Goal: Find specific page/section: Find specific page/section

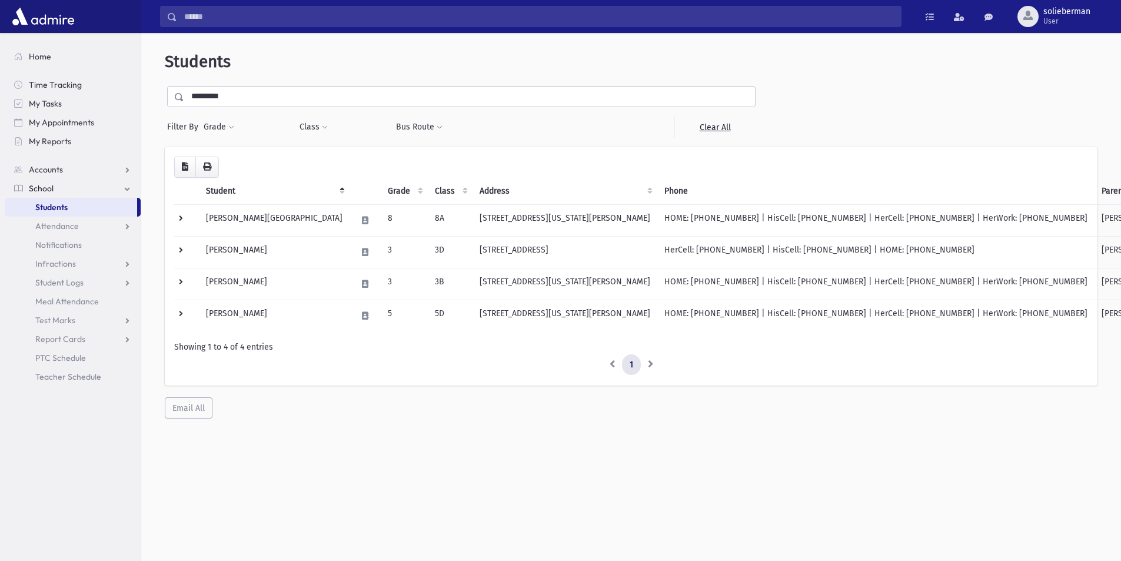
click at [430, 104] on input "*********" at bounding box center [469, 96] width 571 height 21
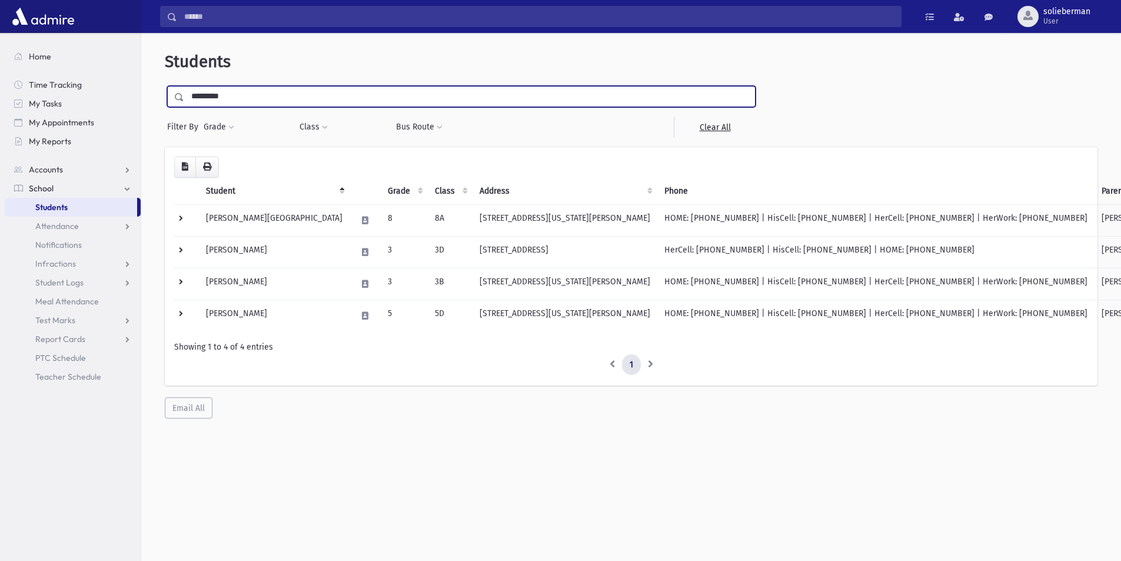
click at [430, 104] on input "*********" at bounding box center [469, 96] width 571 height 21
type input "*******"
click at [165, 86] on input "submit" at bounding box center [181, 94] width 33 height 16
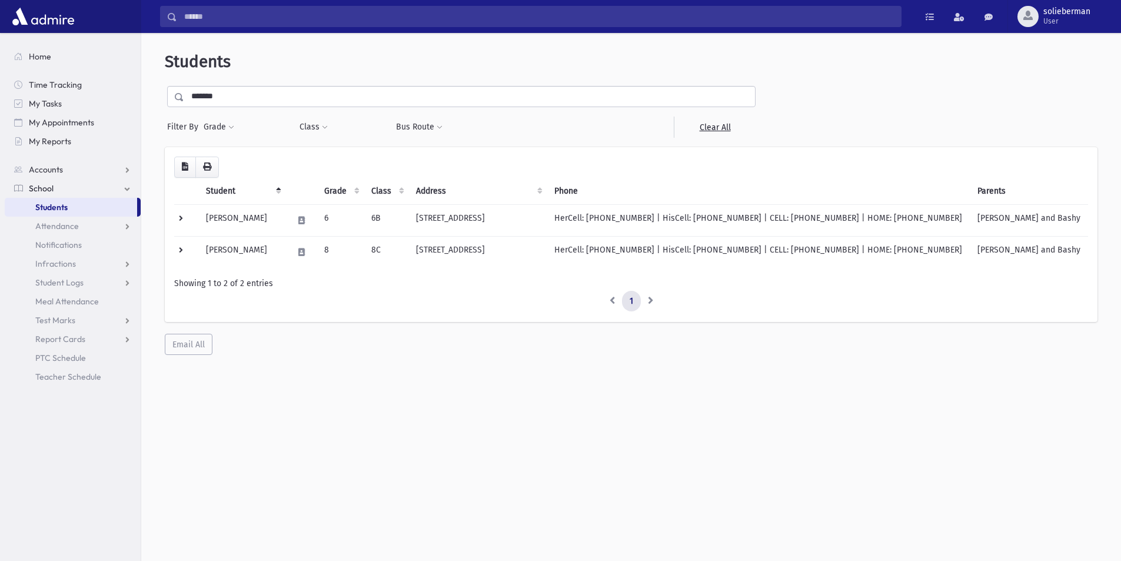
click at [81, 213] on link "Students" at bounding box center [71, 207] width 132 height 19
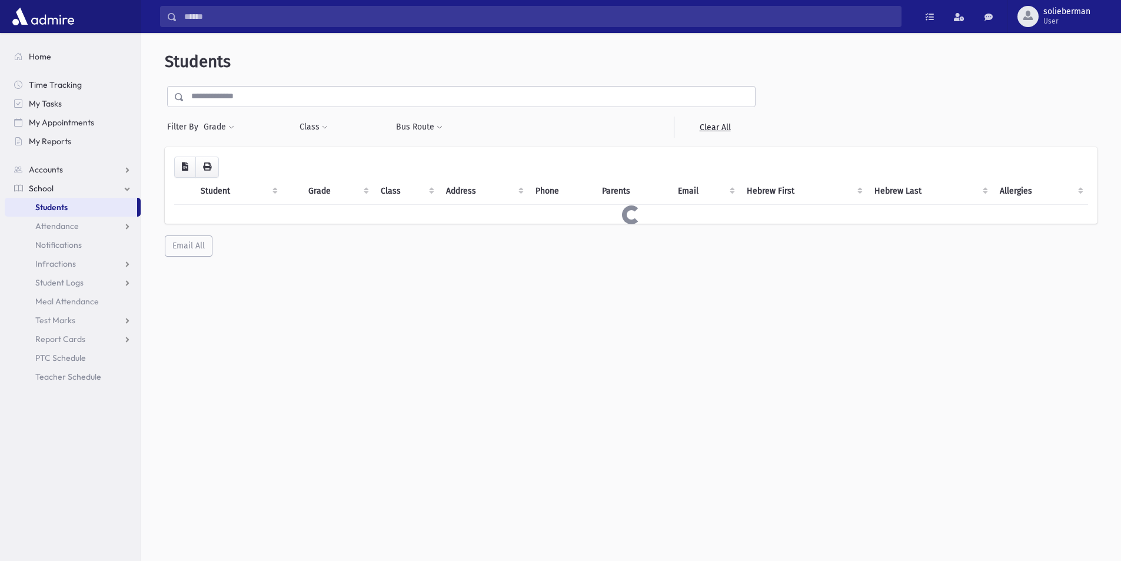
select select
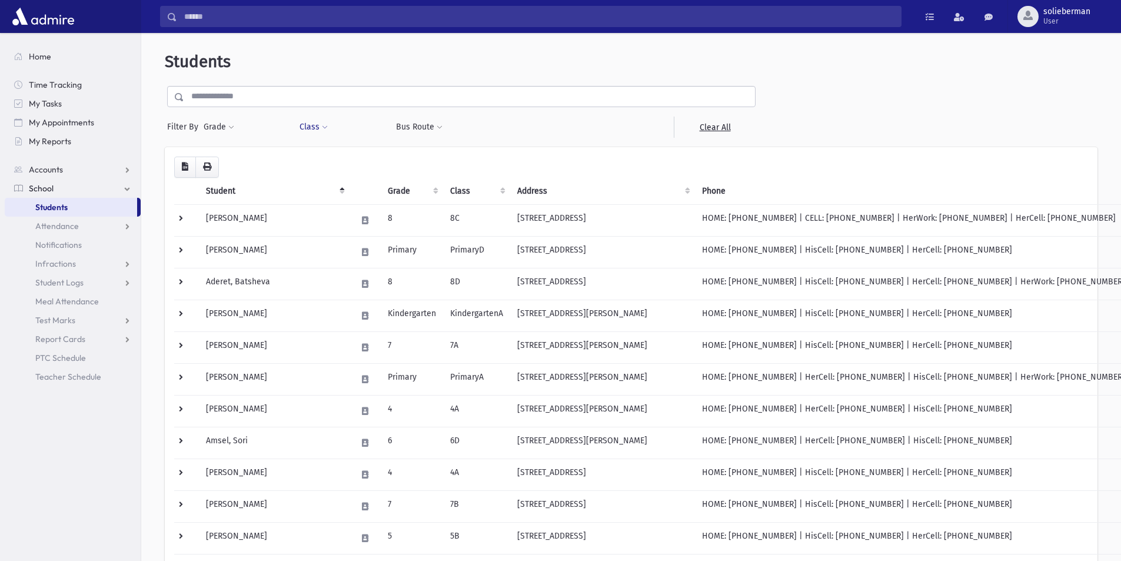
click at [318, 126] on button "Class" at bounding box center [313, 126] width 29 height 21
click at [345, 157] on ul at bounding box center [360, 158] width 113 height 18
type input "**"
select select "*"
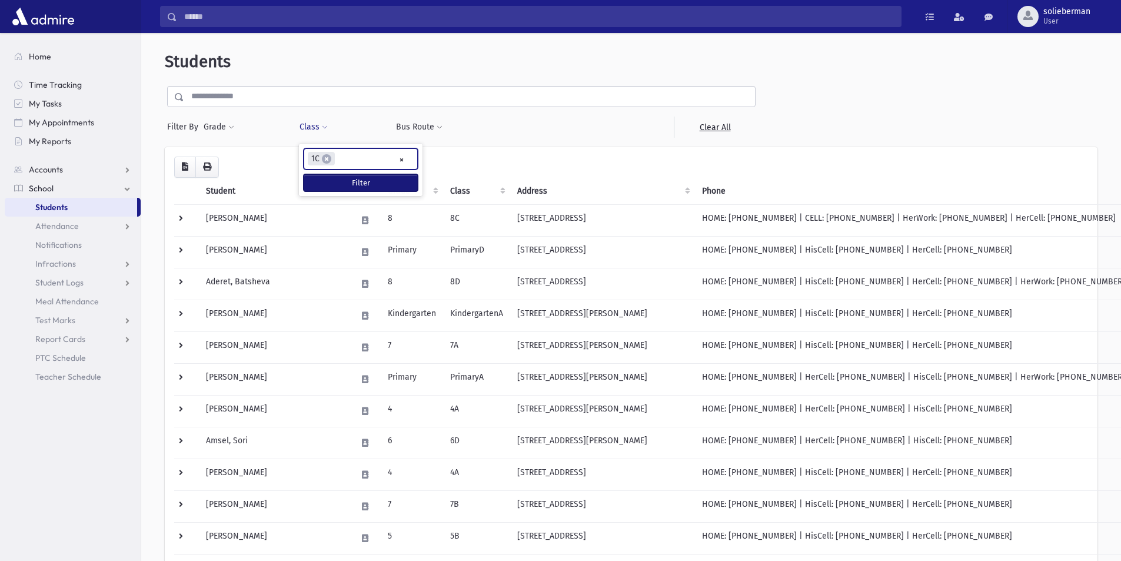
click at [373, 190] on button "Filter" at bounding box center [361, 182] width 114 height 17
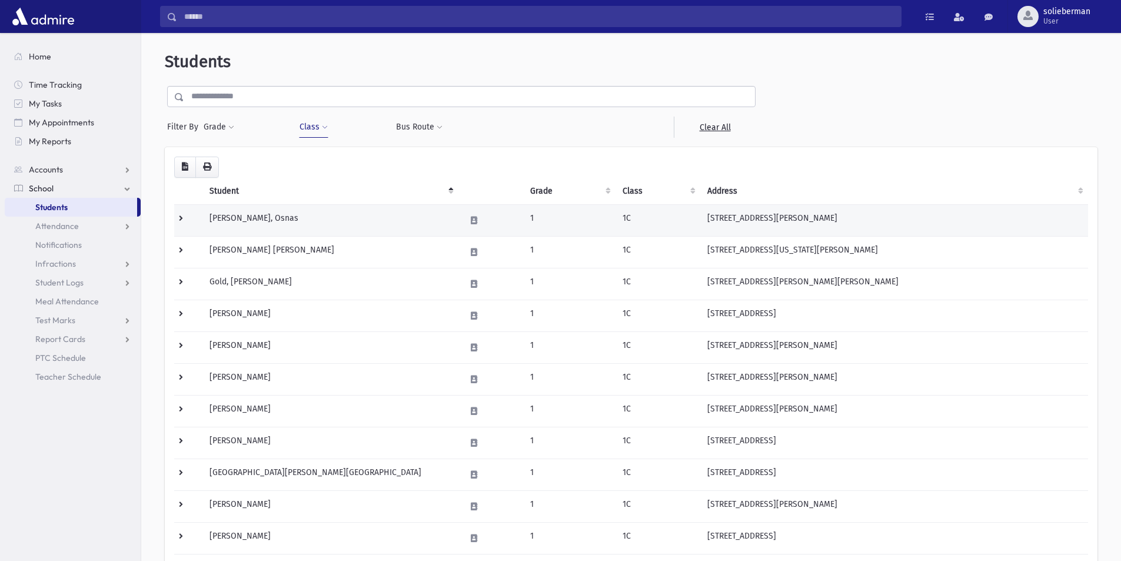
click at [628, 221] on td "1C" at bounding box center [657, 220] width 85 height 32
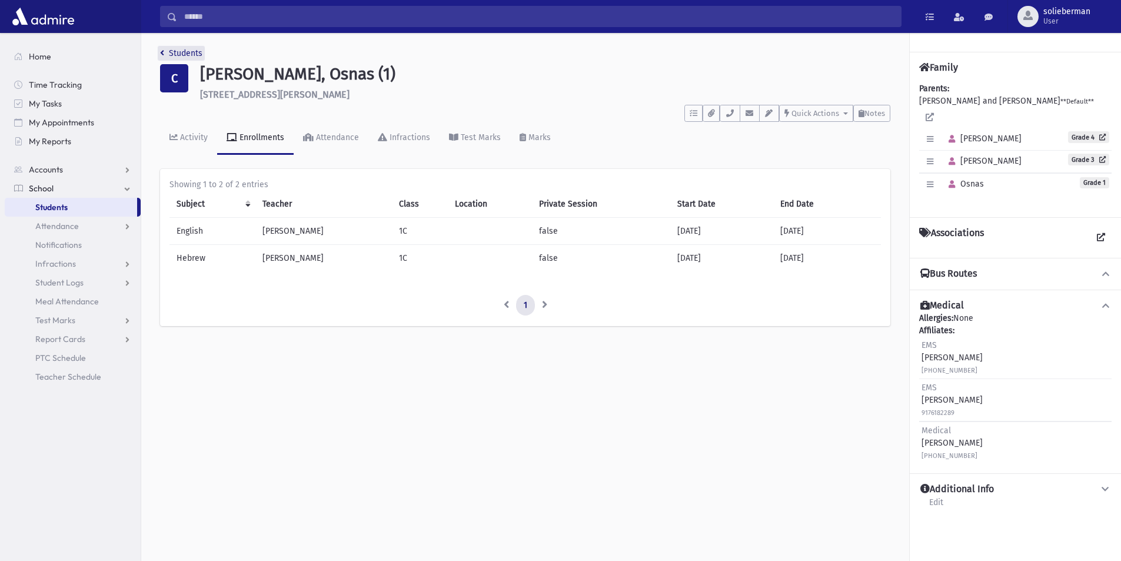
click at [191, 55] on link "Students" at bounding box center [181, 53] width 42 height 10
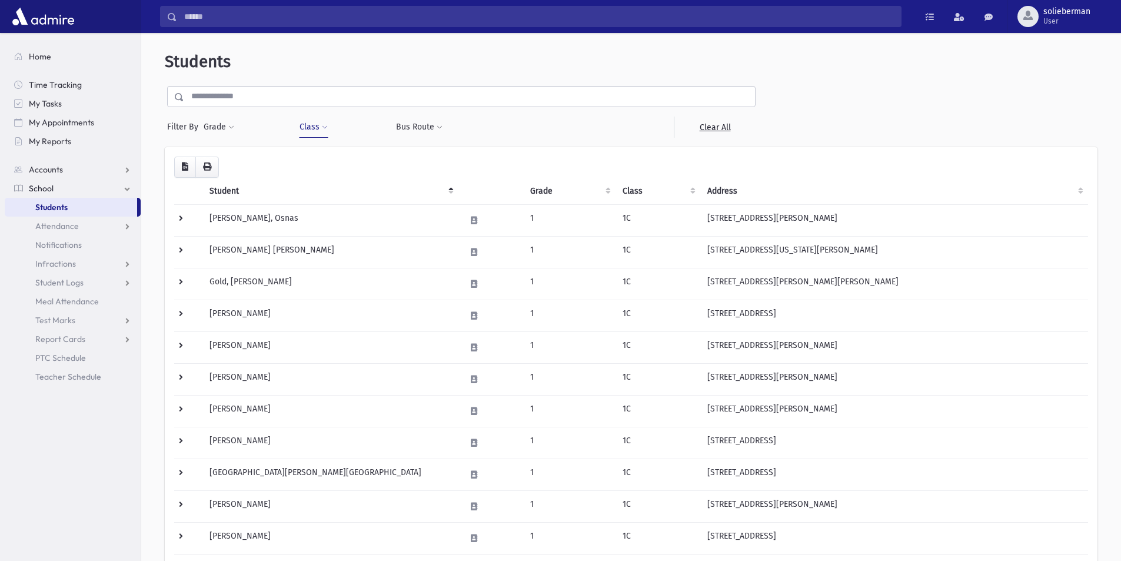
click at [305, 203] on th "Student" at bounding box center [330, 191] width 256 height 27
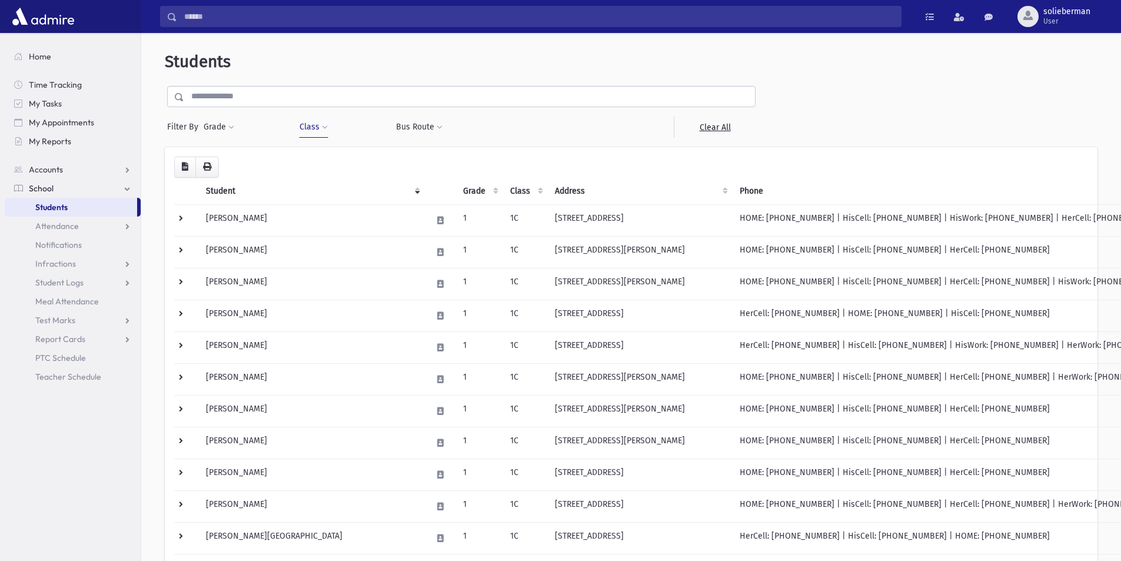
click at [299, 188] on th "Student" at bounding box center [312, 191] width 226 height 27
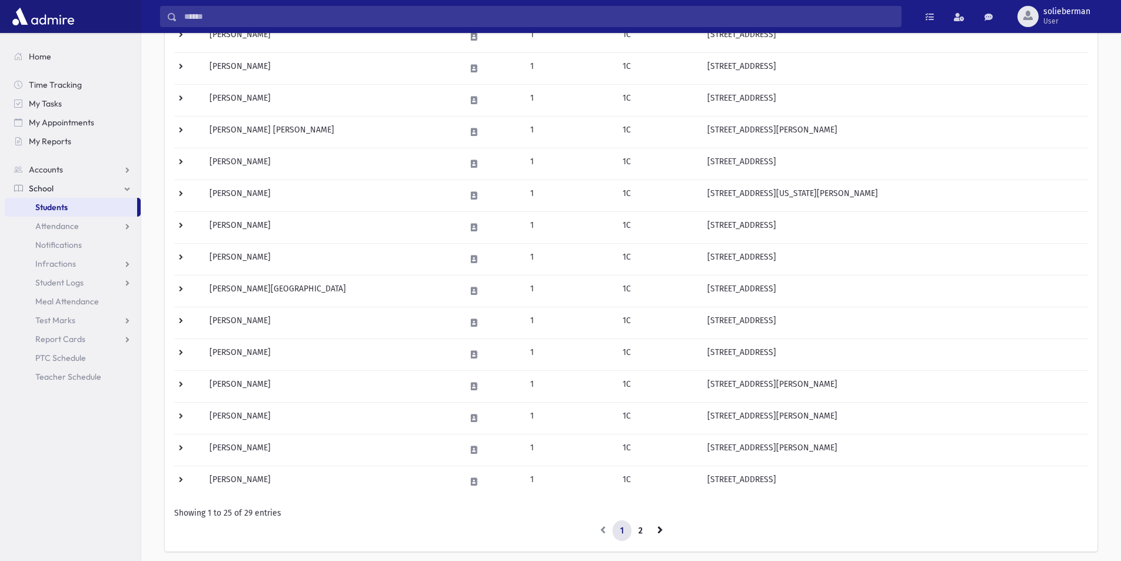
scroll to position [565, 0]
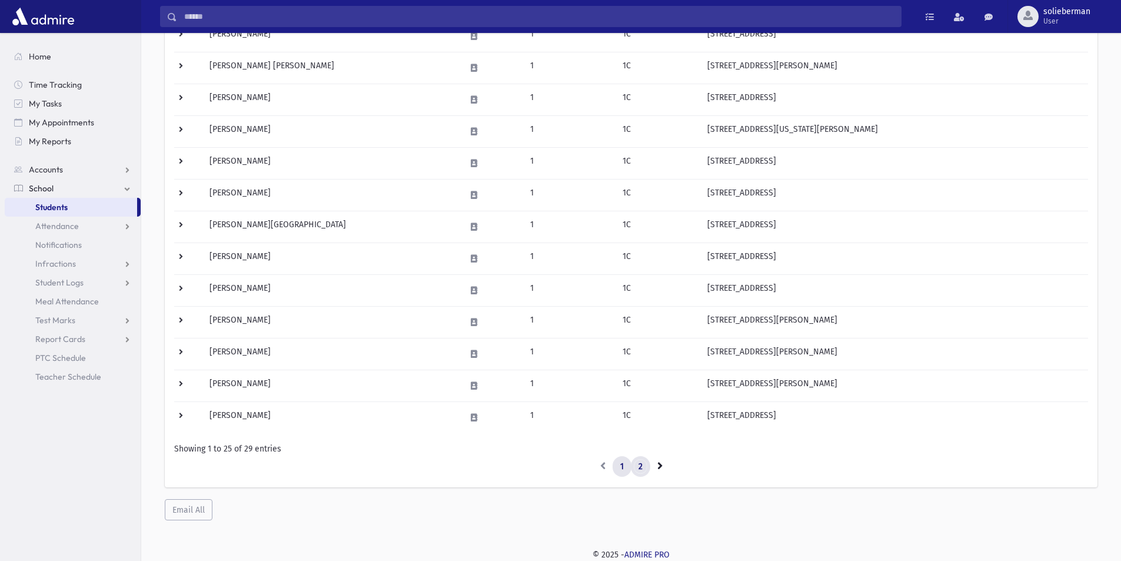
click at [637, 464] on link "2" at bounding box center [640, 466] width 19 height 21
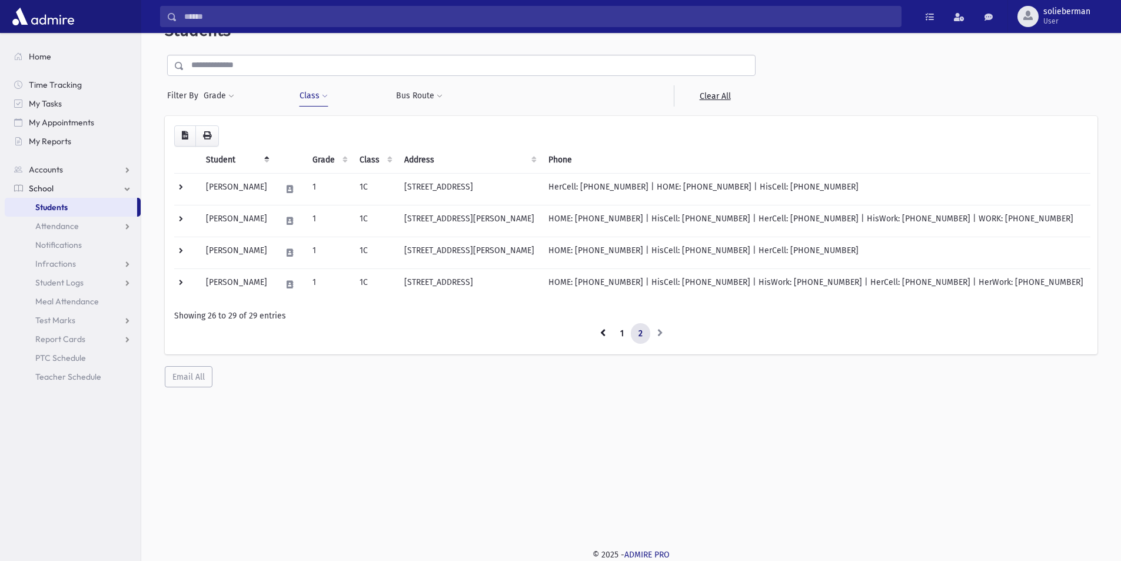
scroll to position [31, 0]
click at [541, 267] on td "[STREET_ADDRESS][PERSON_NAME]" at bounding box center [469, 253] width 144 height 32
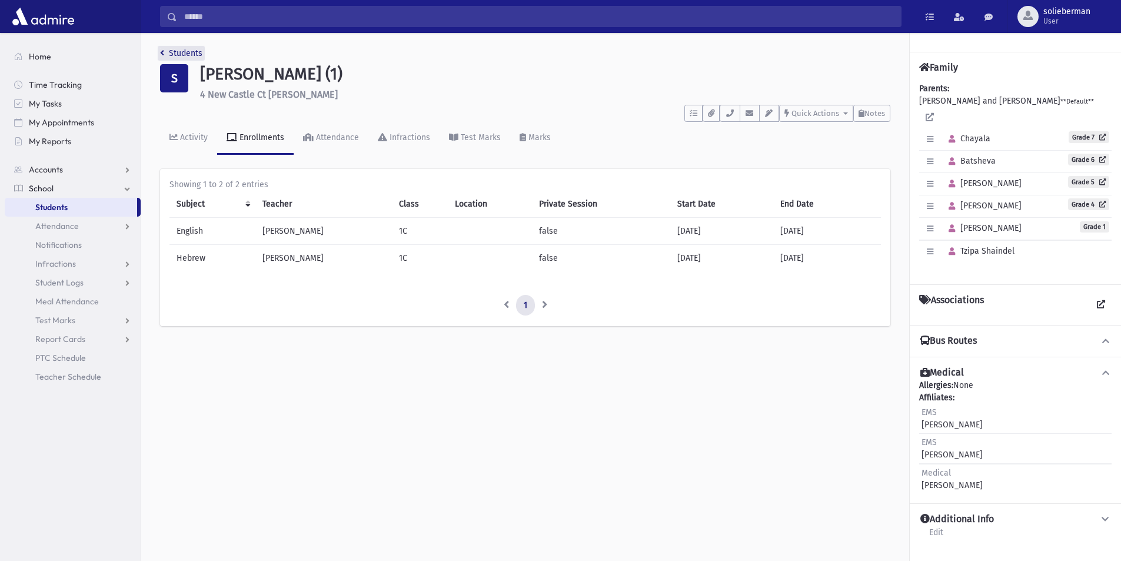
click at [178, 53] on link "Students" at bounding box center [181, 53] width 42 height 10
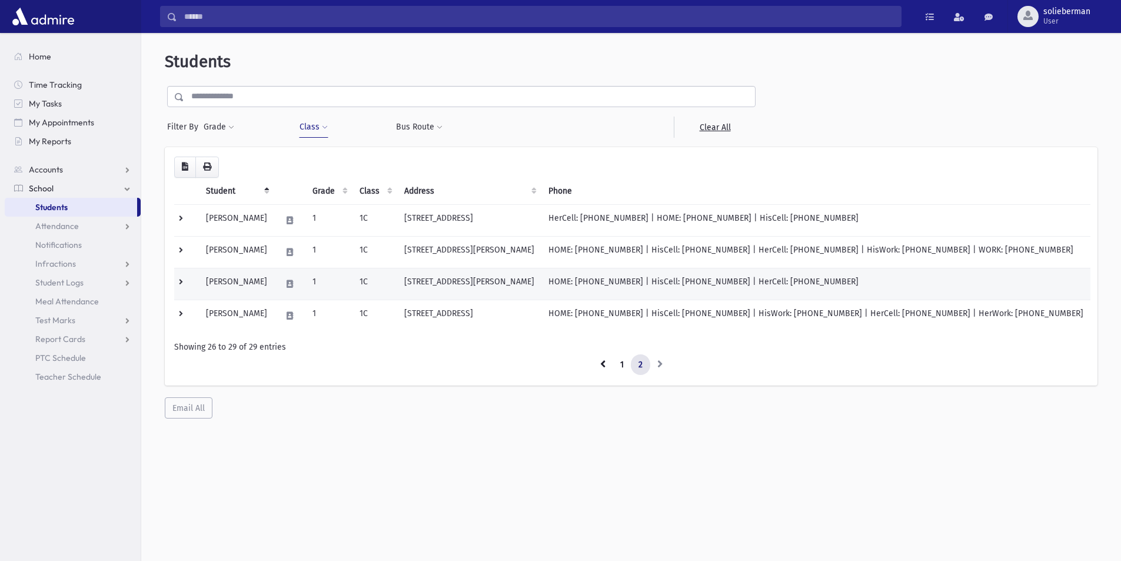
click at [234, 291] on td "[PERSON_NAME]" at bounding box center [236, 284] width 75 height 32
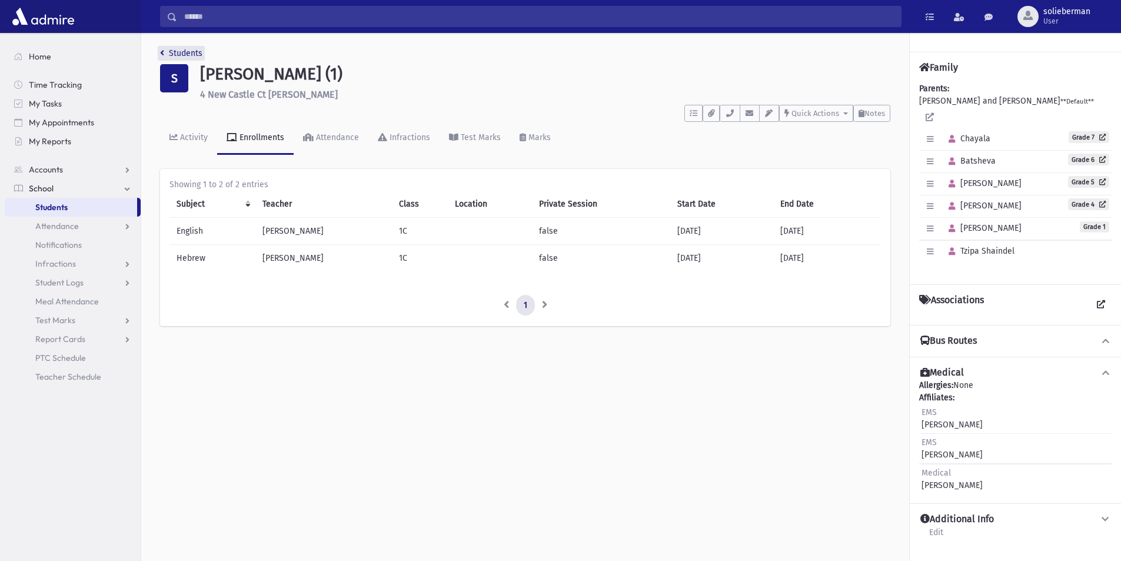
click at [198, 53] on link "Students" at bounding box center [181, 53] width 42 height 10
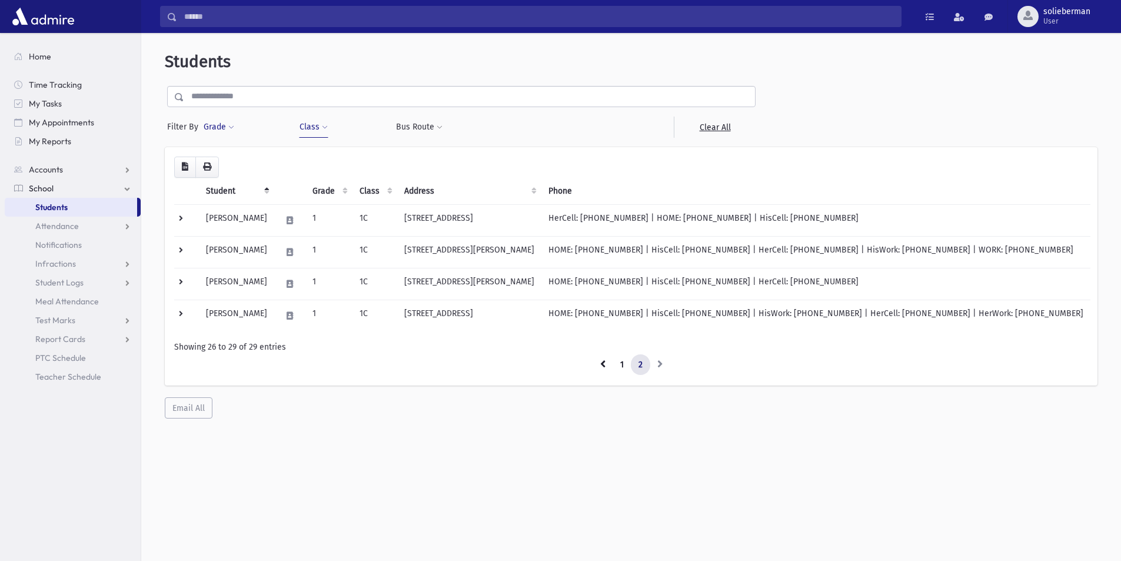
click at [218, 126] on button "Grade" at bounding box center [219, 126] width 32 height 21
